Goal: Book appointment/travel/reservation

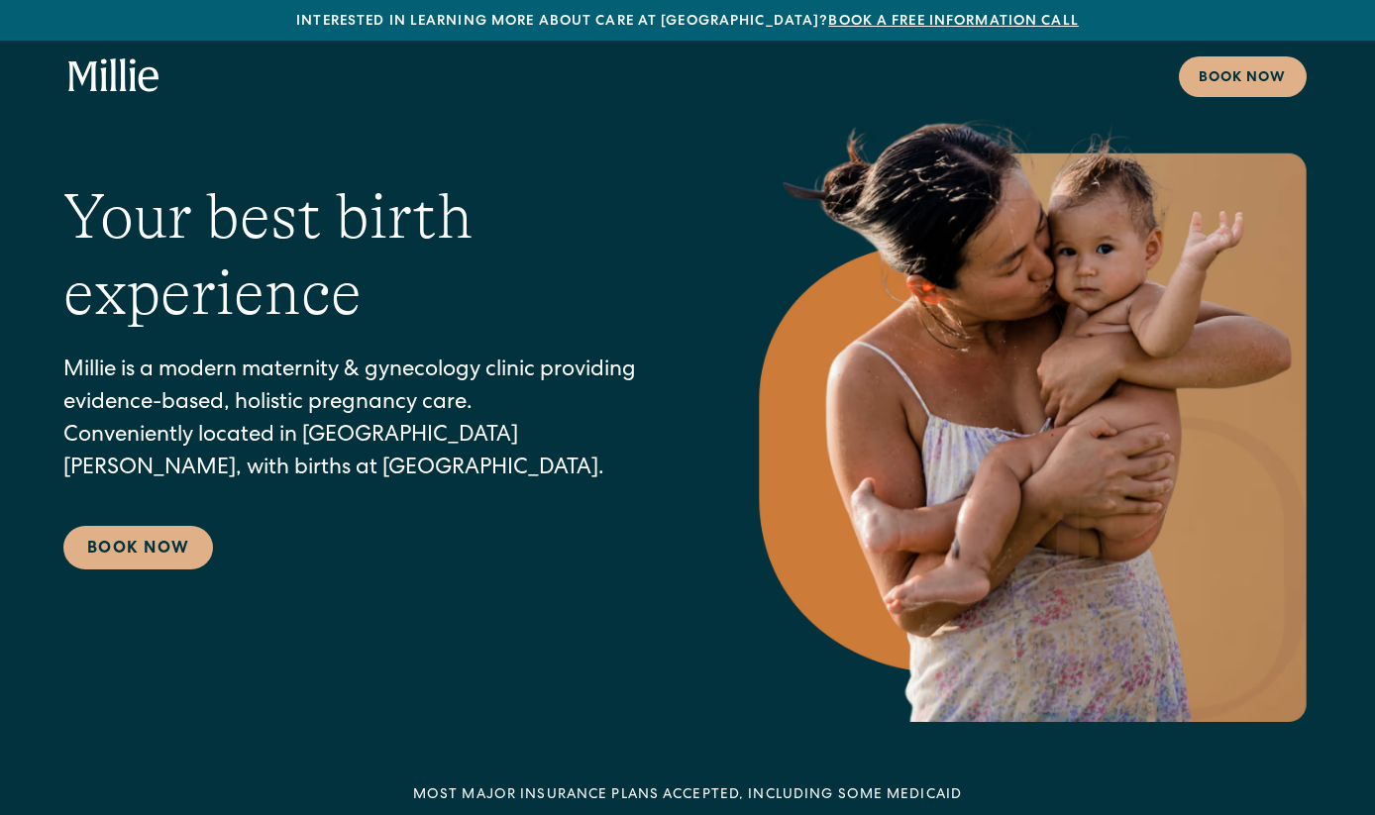
scroll to position [46, 0]
click at [140, 540] on link "Book Now" at bounding box center [138, 547] width 150 height 44
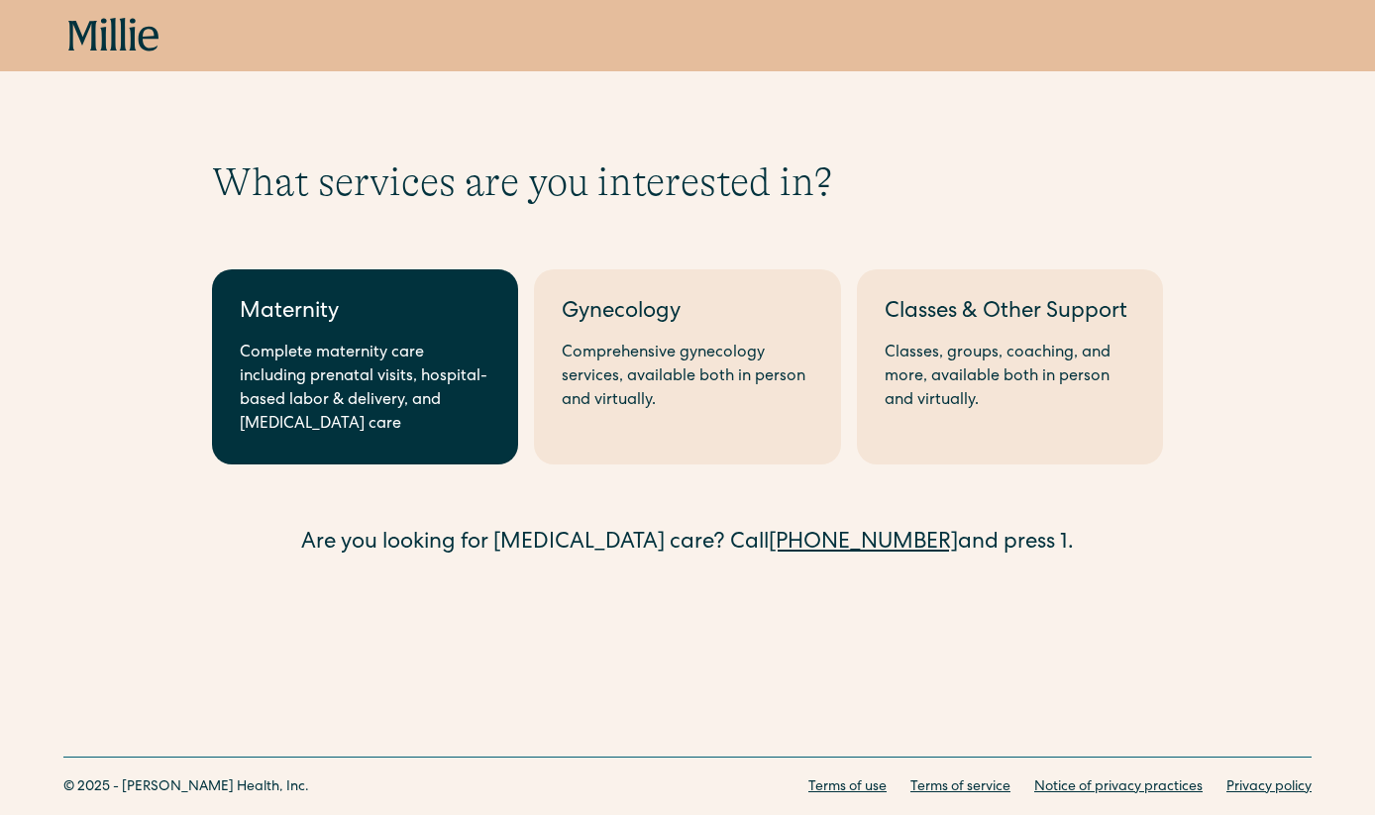
scroll to position [53, 0]
